Goal: Information Seeking & Learning: Learn about a topic

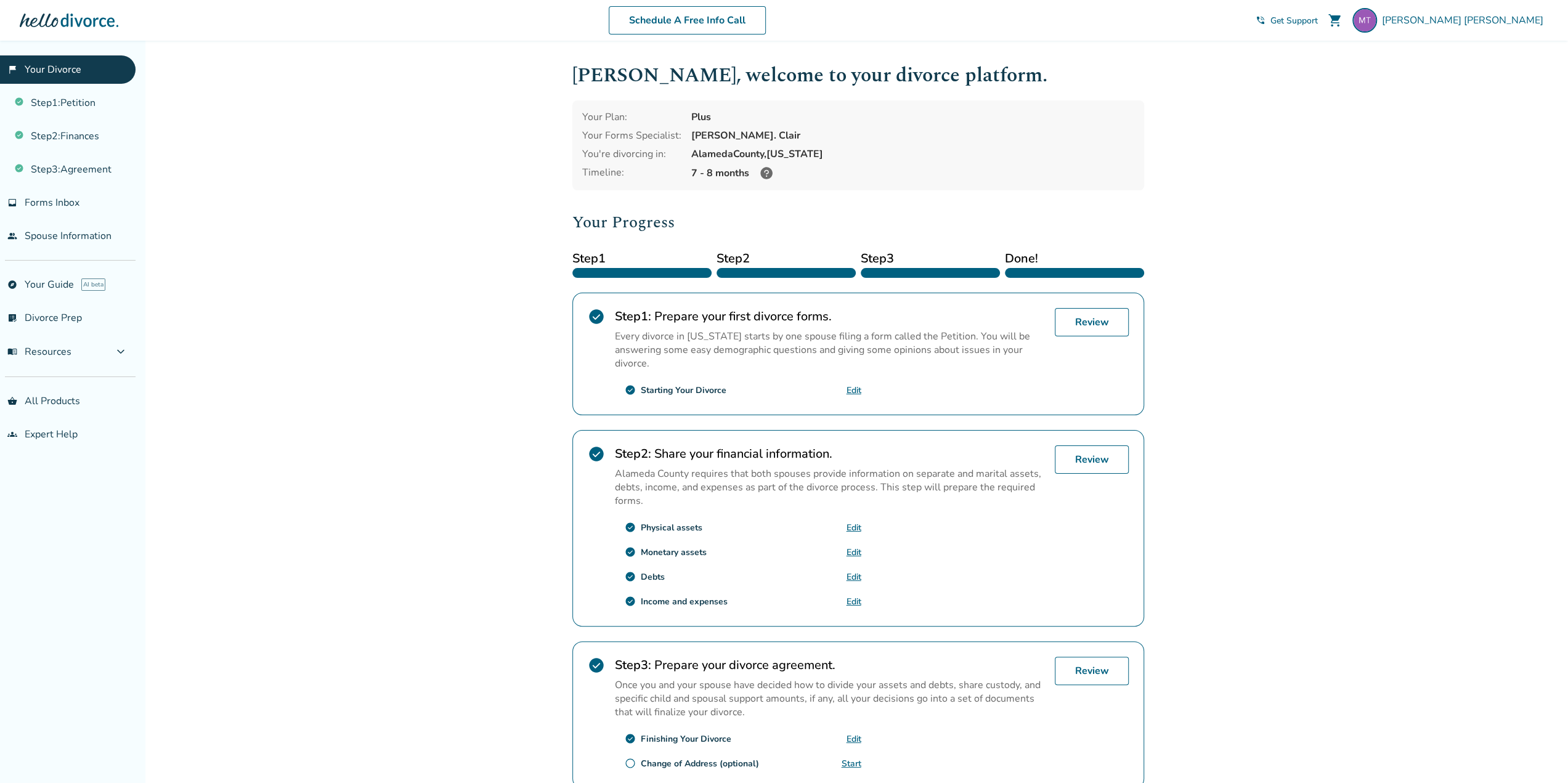
scroll to position [105, 0]
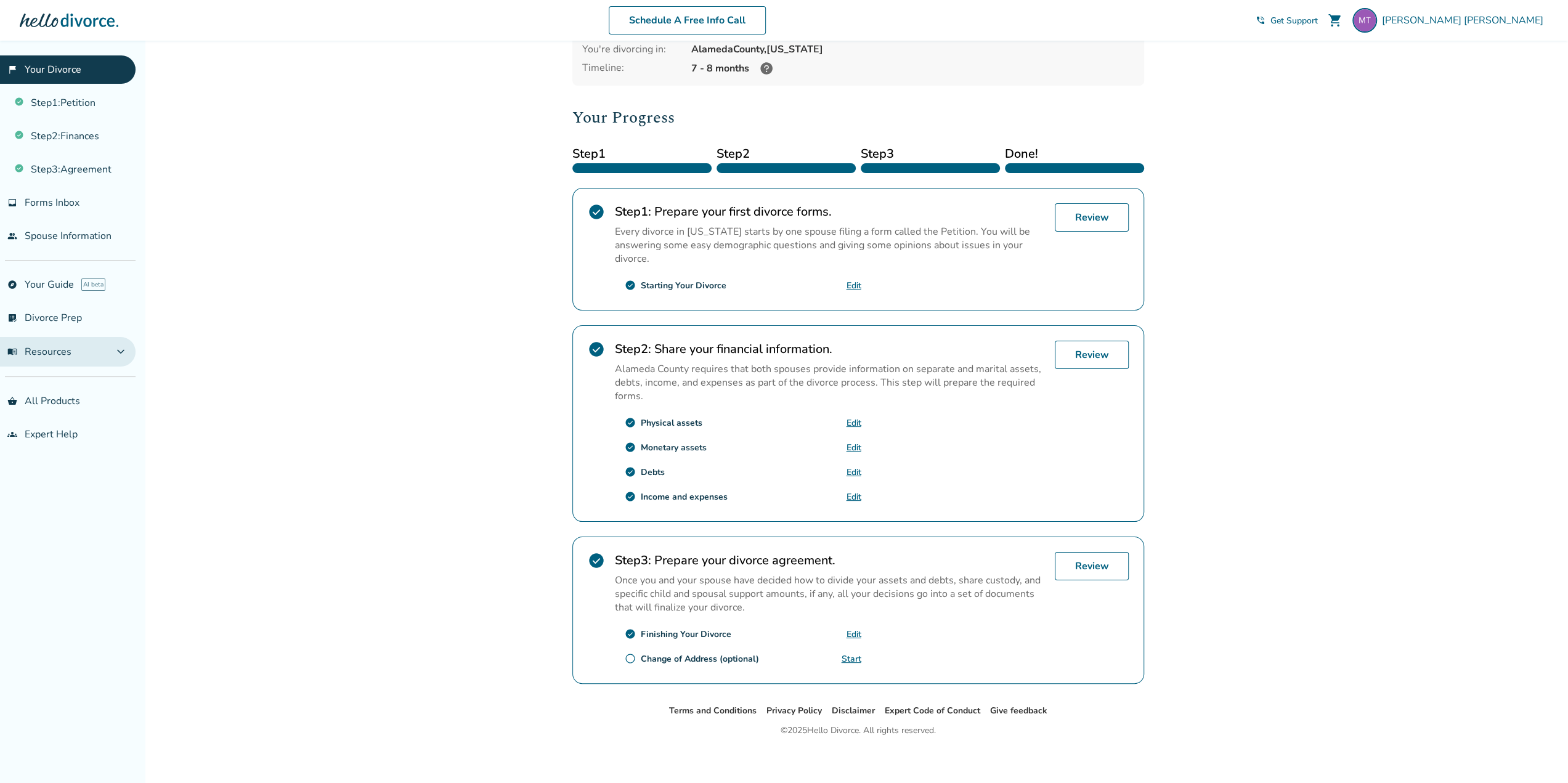
click at [95, 344] on button "menu_book Resources expand_more" at bounding box center [67, 352] width 135 height 30
click at [70, 371] on link "Finances" at bounding box center [67, 381] width 135 height 28
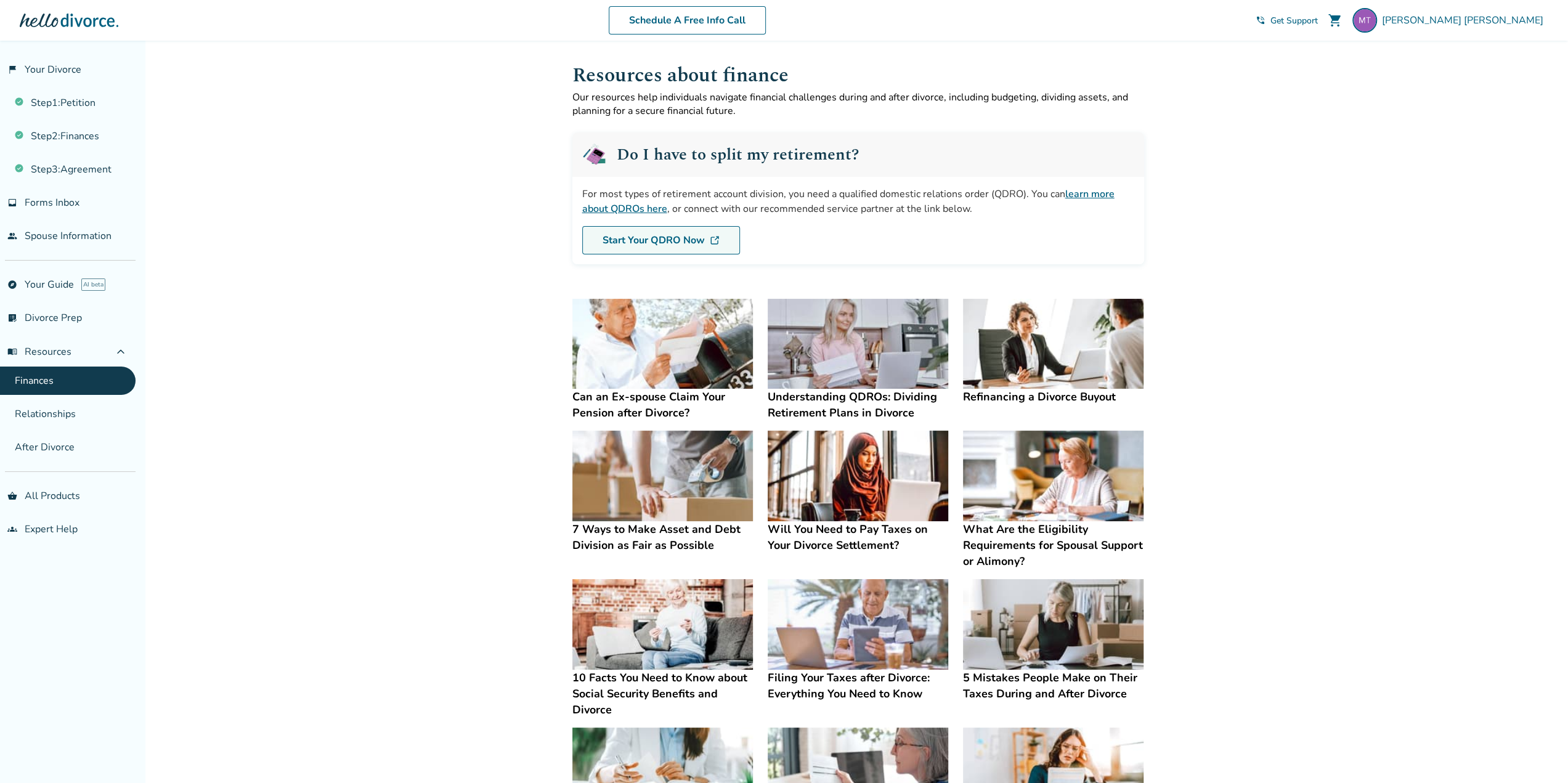
click at [633, 239] on link "Start Your QDRO Now" at bounding box center [660, 240] width 158 height 28
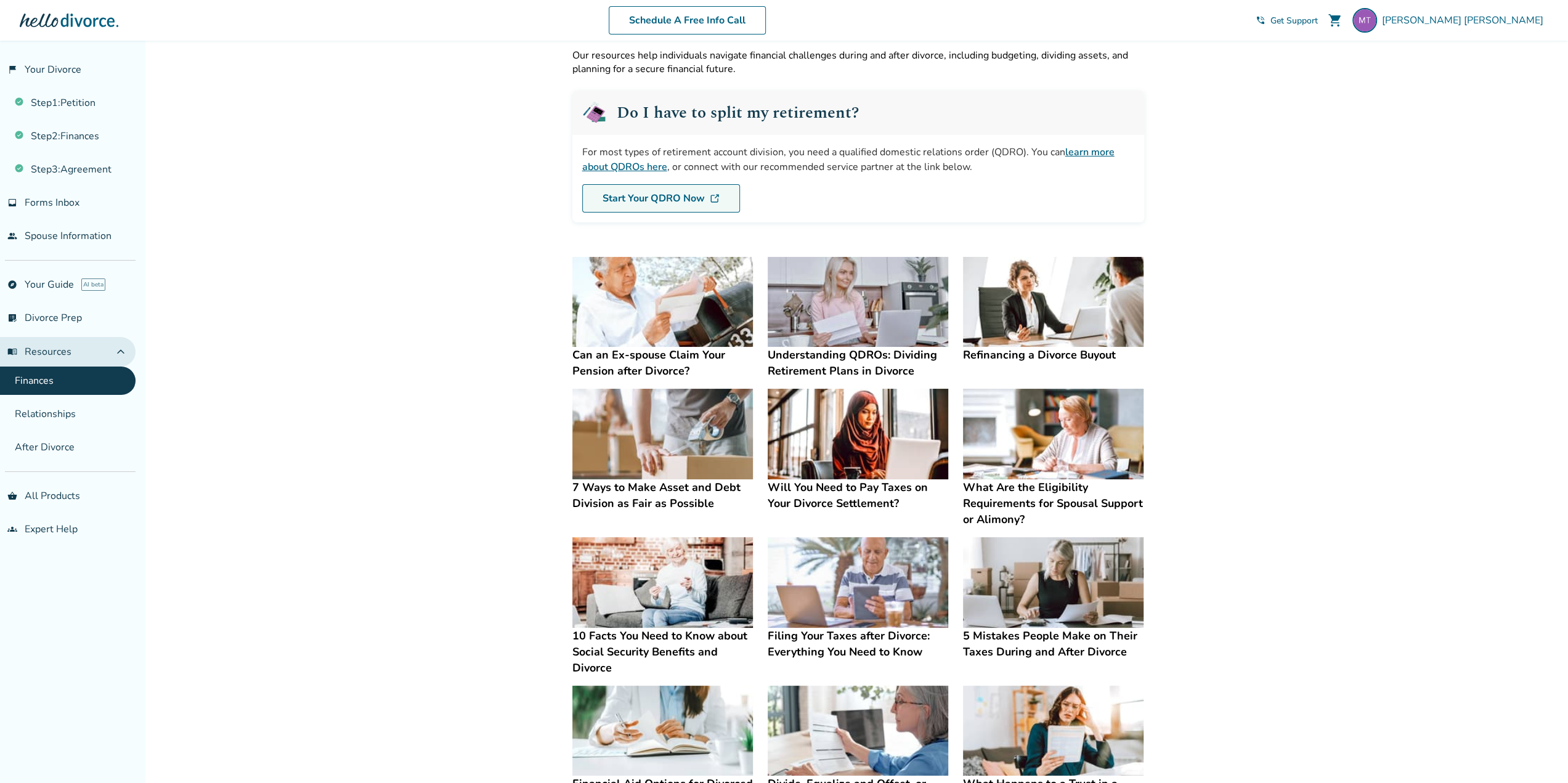
scroll to position [62, 0]
